Goal: Browse casually: Explore the website without a specific task or goal

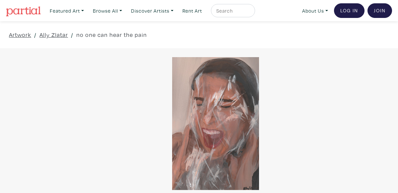
click at [192, 115] on div at bounding box center [216, 123] width 398 height 133
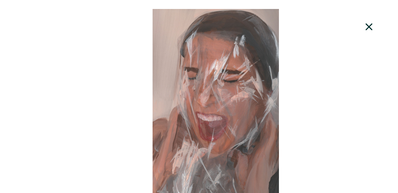
click at [368, 22] on div "1 View with WallSpacer AR" at bounding box center [199, 96] width 398 height 193
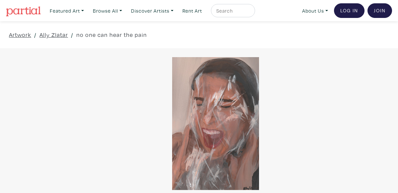
click at [173, 101] on div at bounding box center [216, 123] width 398 height 133
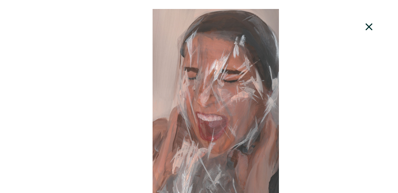
click at [195, 97] on div at bounding box center [216, 105] width 398 height 193
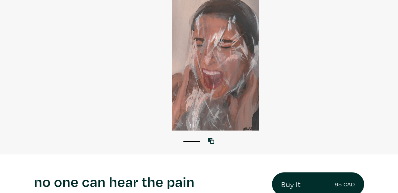
scroll to position [58, 0]
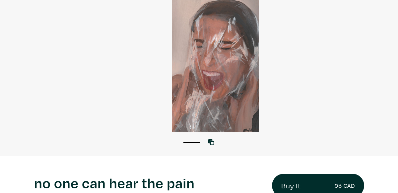
click at [185, 96] on div at bounding box center [216, 65] width 398 height 133
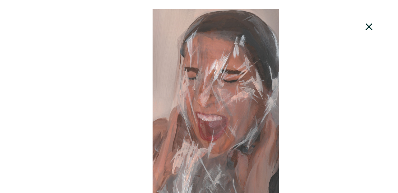
click at [248, 119] on div at bounding box center [216, 105] width 398 height 193
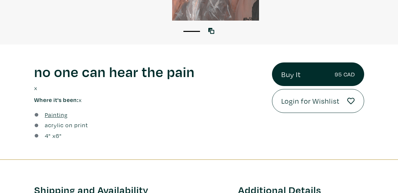
scroll to position [169, 0]
click at [208, 34] on div "1" at bounding box center [199, 28] width 398 height 15
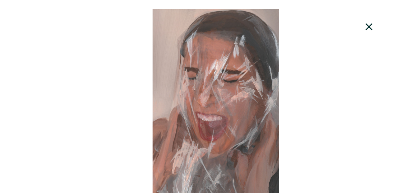
click at [374, 28] on icon at bounding box center [369, 27] width 23 height 18
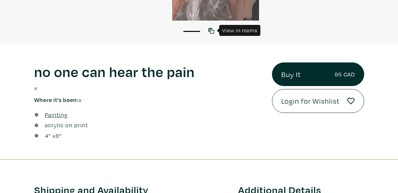
click at [211, 29] on icon at bounding box center [212, 31] width 6 height 6
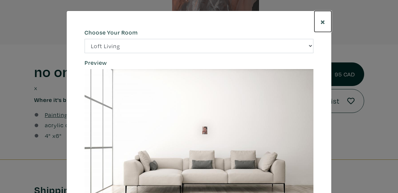
click at [321, 21] on span "×" at bounding box center [323, 22] width 5 height 12
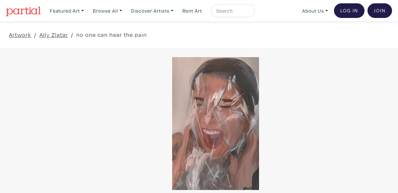
scroll to position [33, 0]
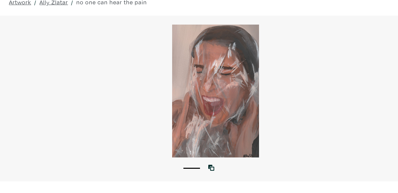
click at [216, 92] on div at bounding box center [216, 91] width 398 height 133
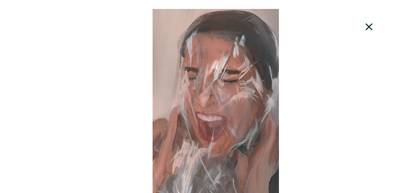
click at [366, 20] on icon at bounding box center [369, 27] width 23 height 18
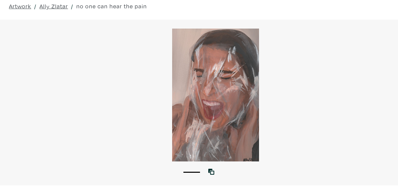
scroll to position [0, 0]
